Goal: Task Accomplishment & Management: Use online tool/utility

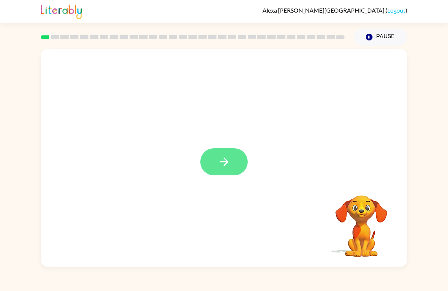
click at [243, 172] on button "button" at bounding box center [223, 161] width 47 height 27
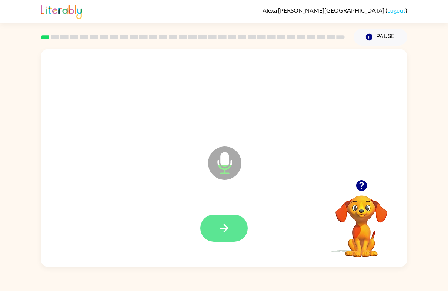
click at [224, 225] on icon "button" at bounding box center [224, 228] width 9 height 9
click at [229, 227] on icon "button" at bounding box center [224, 228] width 13 height 13
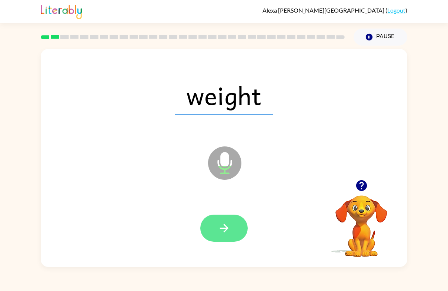
click at [231, 226] on button "button" at bounding box center [223, 228] width 47 height 27
click at [231, 231] on button "button" at bounding box center [223, 228] width 47 height 27
click at [228, 237] on button "button" at bounding box center [223, 228] width 47 height 27
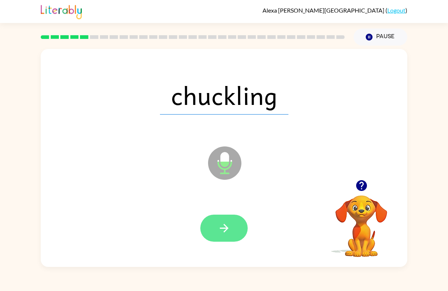
click at [231, 230] on button "button" at bounding box center [223, 228] width 47 height 27
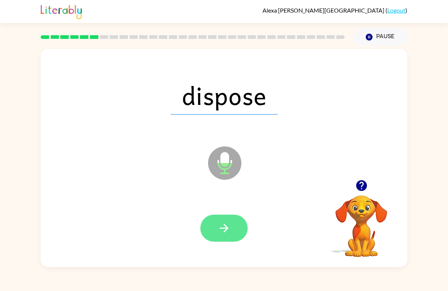
click at [228, 233] on icon "button" at bounding box center [224, 228] width 13 height 13
click at [230, 235] on icon "button" at bounding box center [224, 228] width 13 height 13
click at [232, 235] on button "button" at bounding box center [223, 228] width 47 height 27
click at [228, 233] on icon "button" at bounding box center [224, 228] width 13 height 13
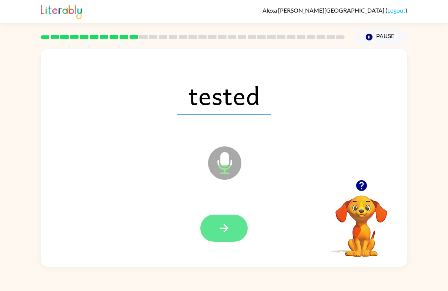
click at [229, 226] on icon "button" at bounding box center [224, 228] width 13 height 13
click at [234, 230] on button "button" at bounding box center [223, 228] width 47 height 27
click at [234, 233] on button "button" at bounding box center [223, 228] width 47 height 27
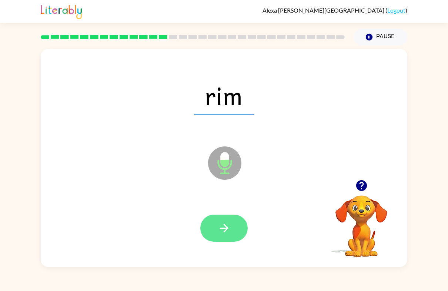
click at [226, 233] on icon "button" at bounding box center [224, 228] width 13 height 13
click at [230, 237] on button "button" at bounding box center [223, 228] width 47 height 27
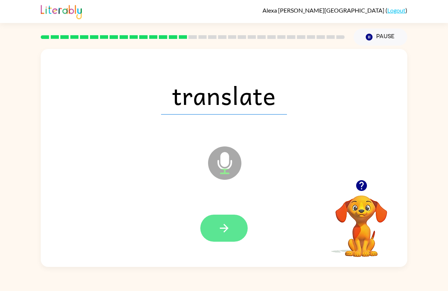
click at [228, 236] on button "button" at bounding box center [223, 228] width 47 height 27
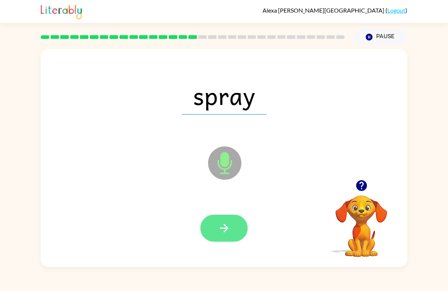
click at [230, 227] on icon "button" at bounding box center [224, 228] width 13 height 13
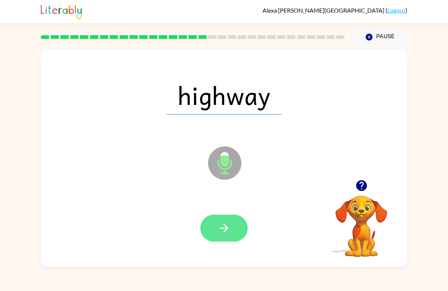
click at [230, 233] on icon "button" at bounding box center [224, 228] width 13 height 13
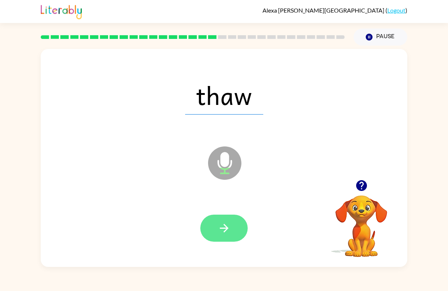
click at [226, 232] on icon "button" at bounding box center [224, 228] width 13 height 13
click at [228, 229] on icon "button" at bounding box center [224, 228] width 9 height 9
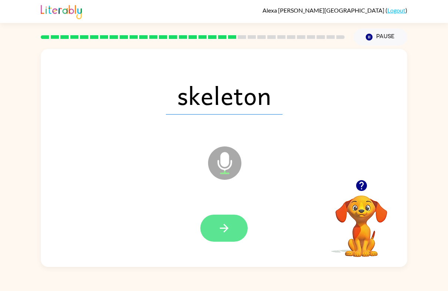
click at [238, 233] on button "button" at bounding box center [223, 228] width 47 height 27
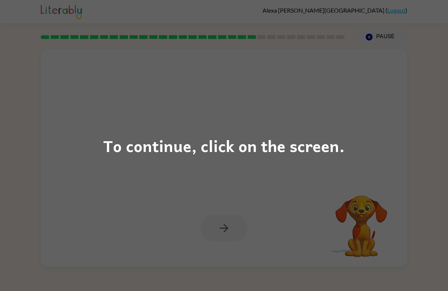
click at [329, 147] on div "To continue, click on the screen." at bounding box center [224, 145] width 242 height 25
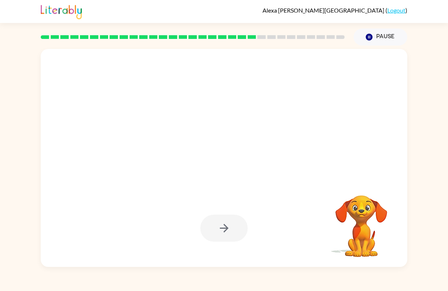
click at [329, 149] on div at bounding box center [206, 144] width 316 height 29
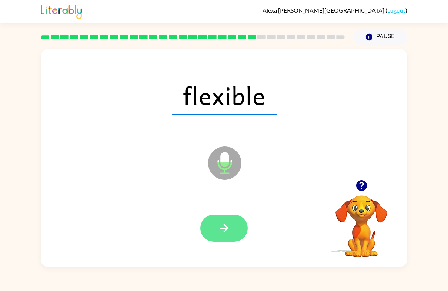
click at [235, 229] on button "button" at bounding box center [223, 228] width 47 height 27
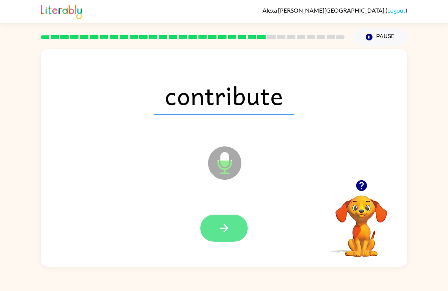
click at [233, 233] on button "button" at bounding box center [223, 228] width 47 height 27
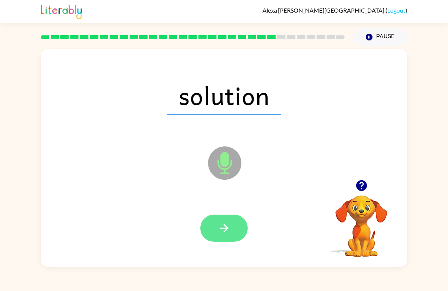
click at [224, 233] on icon "button" at bounding box center [224, 228] width 13 height 13
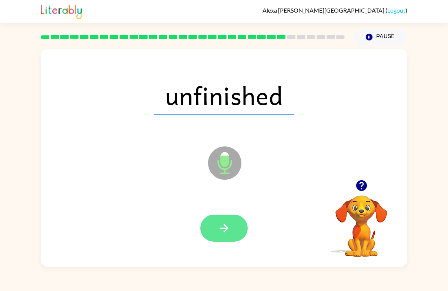
click at [239, 232] on button "button" at bounding box center [223, 228] width 47 height 27
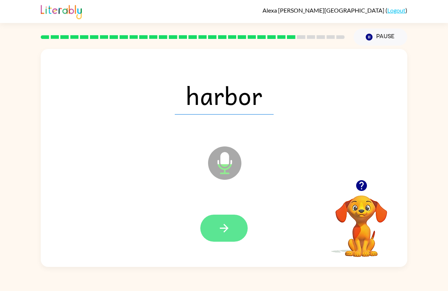
click at [236, 236] on button "button" at bounding box center [223, 228] width 47 height 27
click at [234, 232] on button "button" at bounding box center [223, 228] width 47 height 27
click at [231, 234] on button "button" at bounding box center [223, 228] width 47 height 27
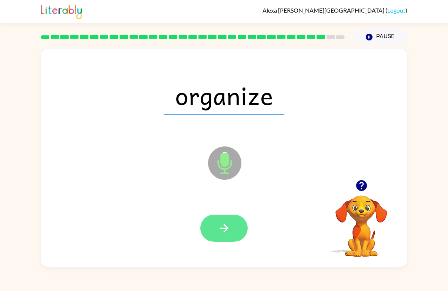
click at [238, 236] on button "button" at bounding box center [223, 228] width 47 height 27
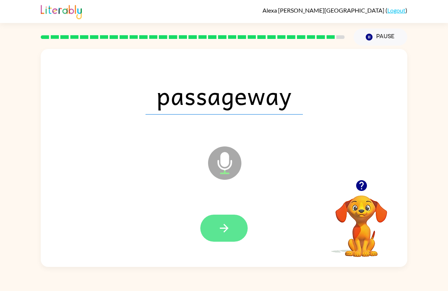
click at [234, 235] on button "button" at bounding box center [223, 228] width 47 height 27
